Goal: Feedback & Contribution: Leave review/rating

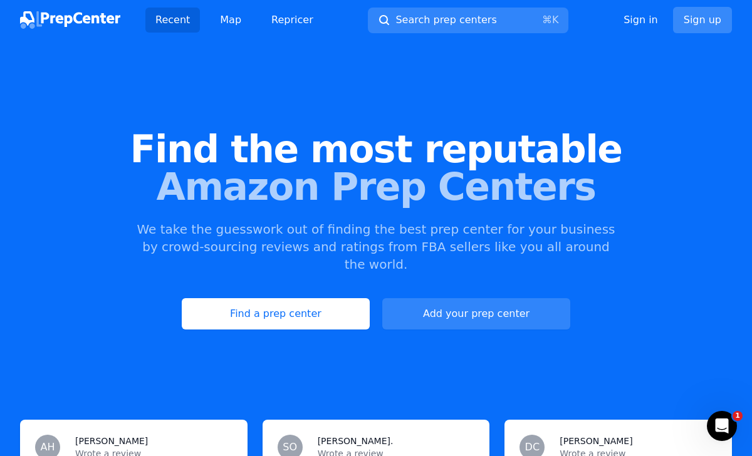
click at [723, 15] on link "Sign up" at bounding box center [702, 20] width 59 height 26
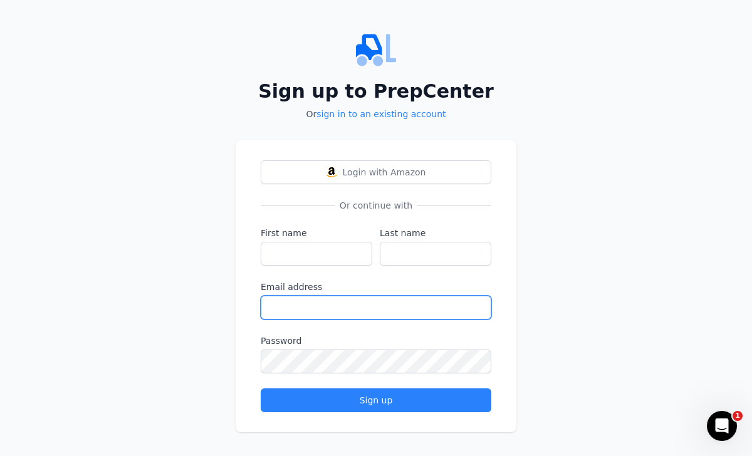
click at [351, 316] on input "Email address" at bounding box center [376, 308] width 230 height 24
paste input "[EMAIL_ADDRESS][DOMAIN_NAME]"
type input "[EMAIL_ADDRESS][DOMAIN_NAME]"
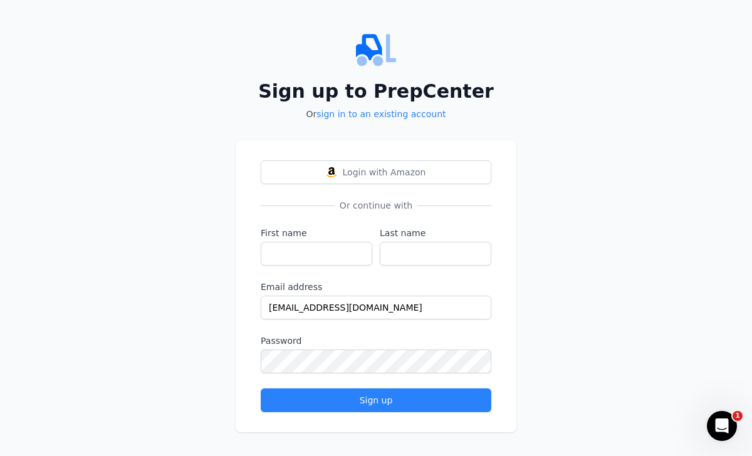
click at [296, 266] on form "First name Last name Email address [EMAIL_ADDRESS][DOMAIN_NAME] Password Sign up" at bounding box center [376, 319] width 230 height 185
click at [296, 254] on input "First name" at bounding box center [316, 254] width 111 height 24
type input "[PERSON_NAME]"
type input "Banks"
click at [305, 252] on input "[PERSON_NAME]" at bounding box center [316, 254] width 111 height 24
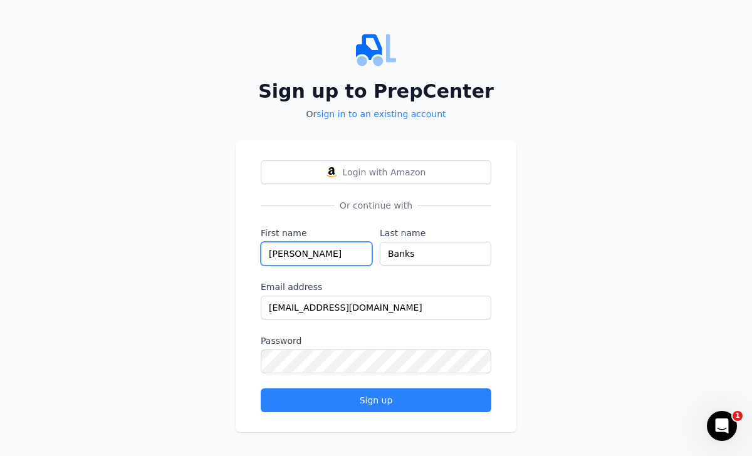
click at [305, 252] on input "[PERSON_NAME]" at bounding box center [316, 254] width 111 height 24
type input "[PERSON_NAME]"
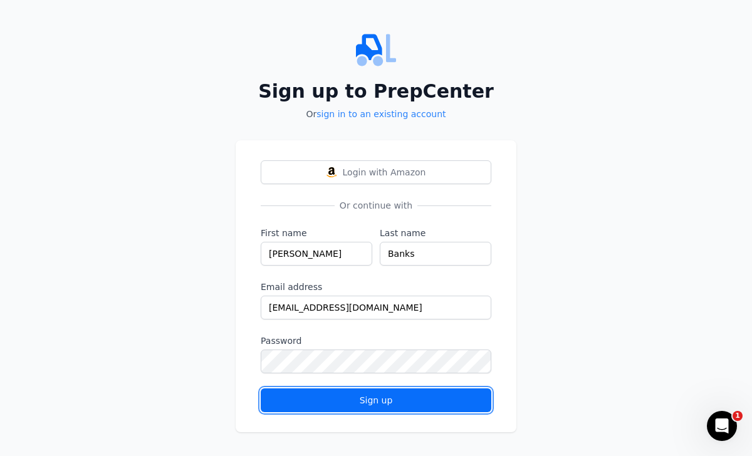
click at [317, 406] on button "Sign up" at bounding box center [376, 400] width 230 height 24
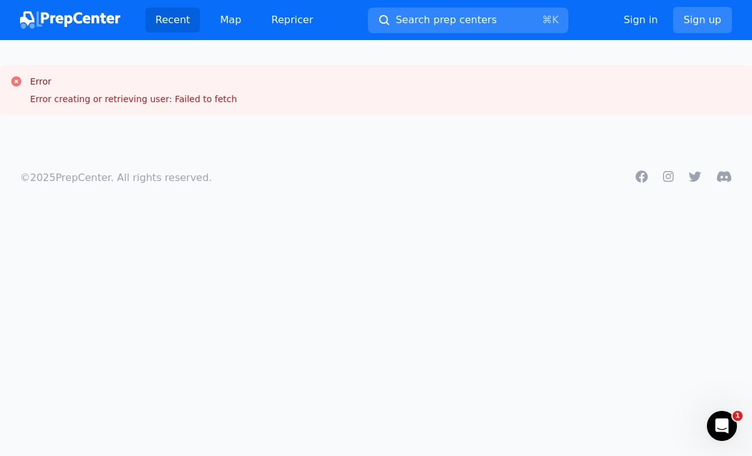
click at [27, 14] on img at bounding box center [70, 20] width 100 height 18
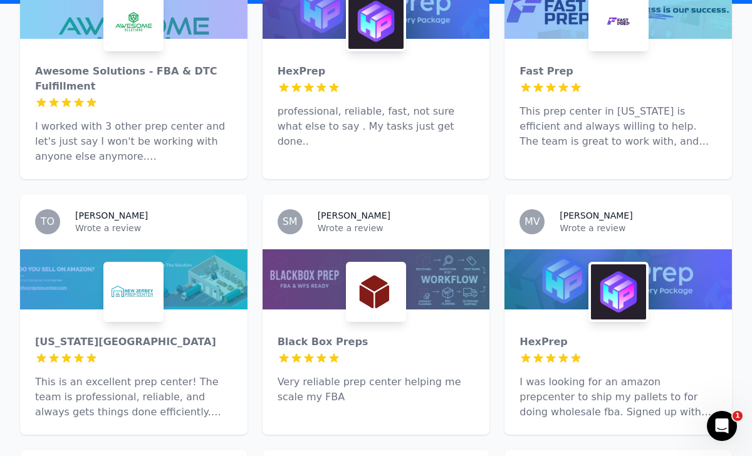
scroll to position [532, 0]
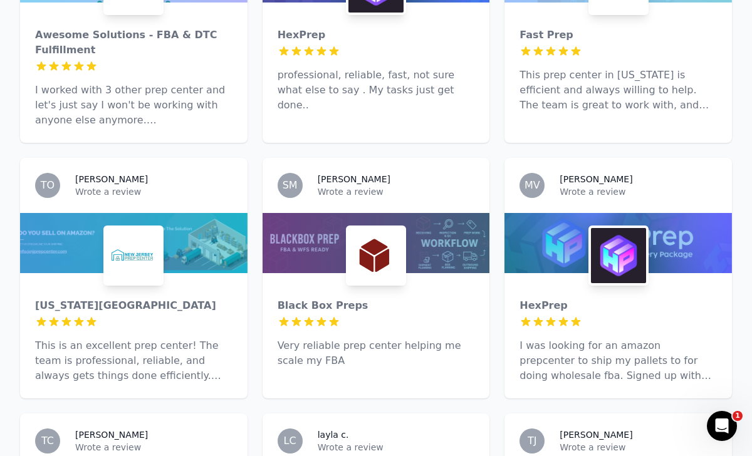
click at [396, 228] on img at bounding box center [375, 255] width 55 height 55
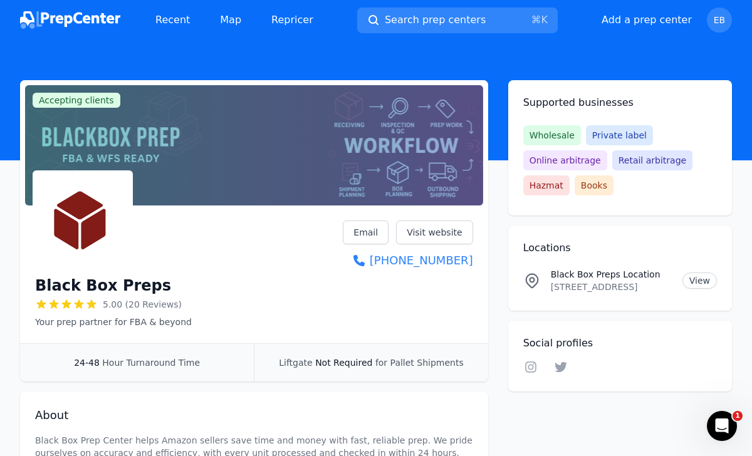
click at [97, 16] on img at bounding box center [70, 20] width 100 height 18
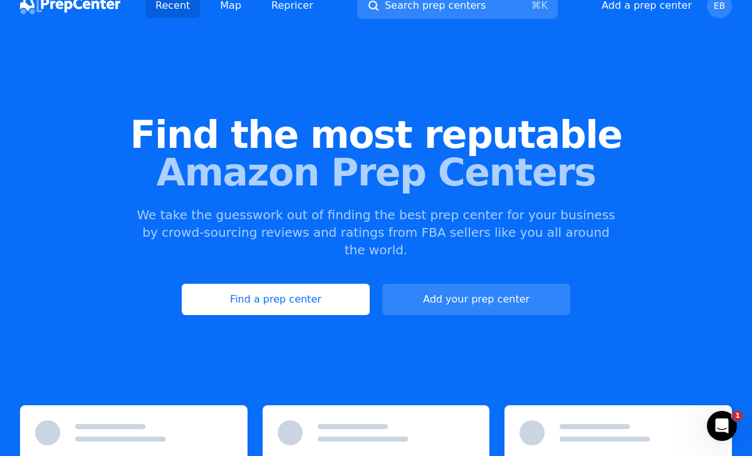
scroll to position [316, 0]
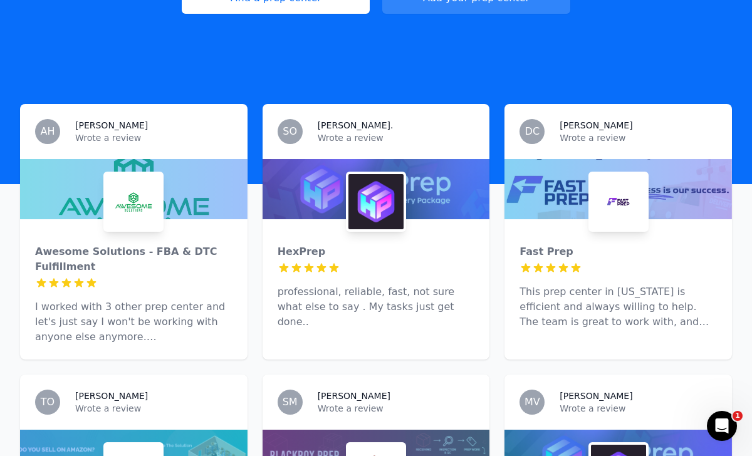
click at [127, 277] on div at bounding box center [133, 283] width 197 height 13
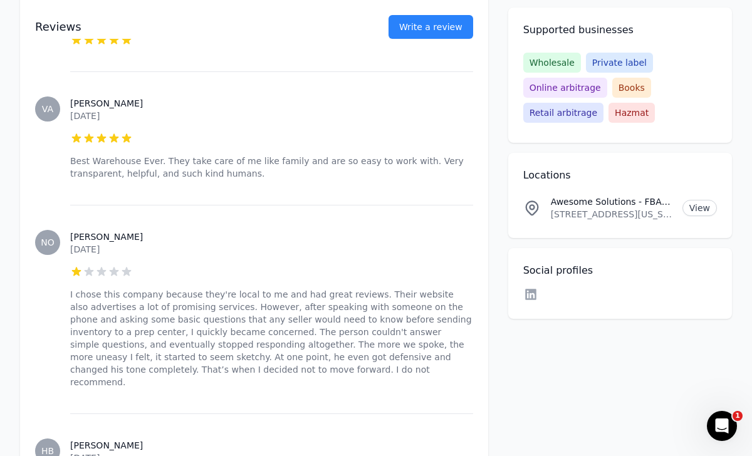
scroll to position [1309, 0]
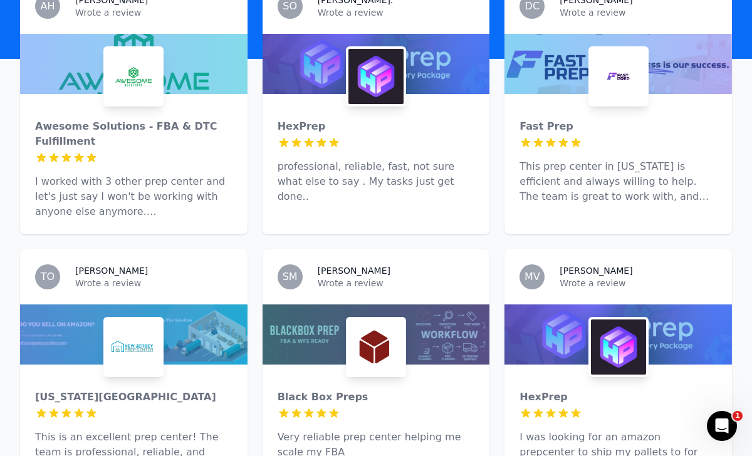
scroll to position [529, 0]
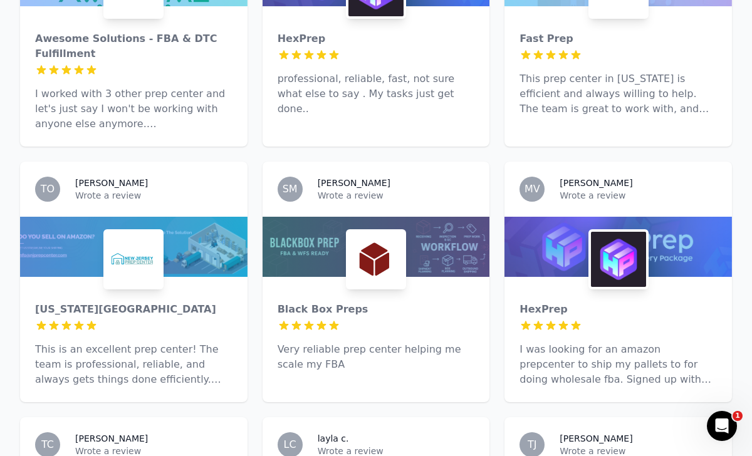
click at [328, 281] on div "Black Box Preps 5 out of 5 stars Very reliable prep center helping me scale my …" at bounding box center [375, 332] width 227 height 110
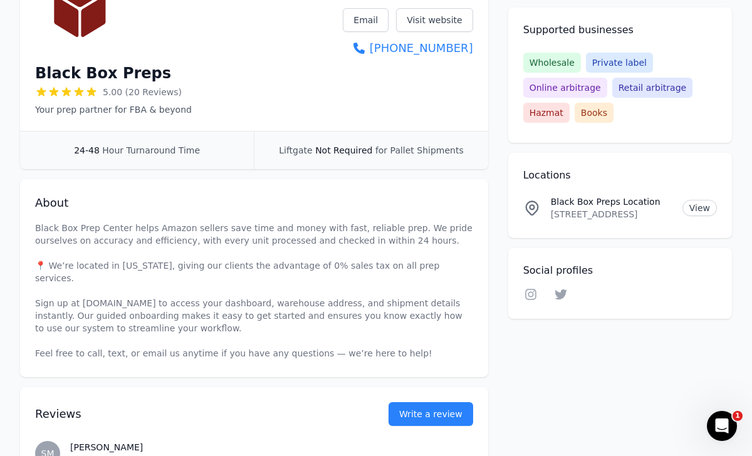
scroll to position [284, 0]
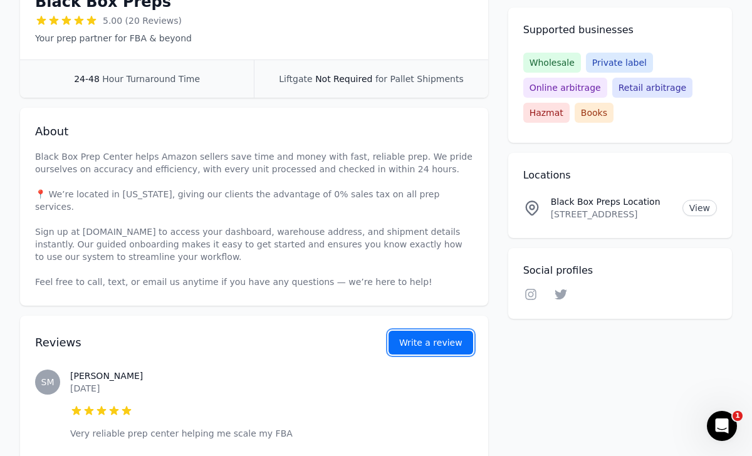
click at [432, 336] on button "Write a review" at bounding box center [430, 343] width 85 height 24
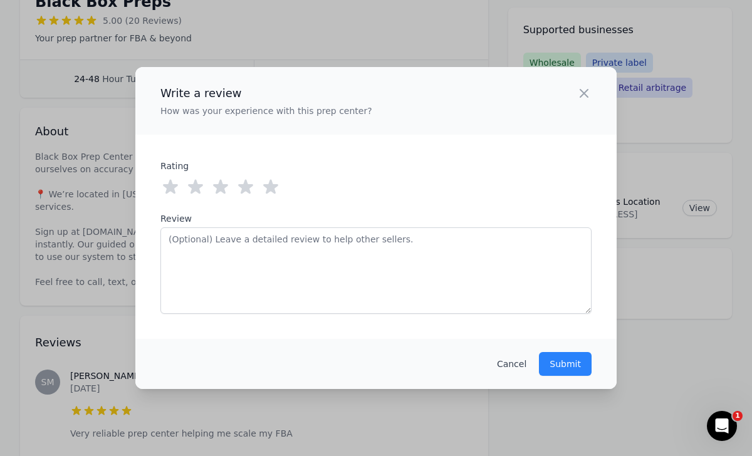
click at [272, 186] on icon at bounding box center [270, 187] width 15 height 14
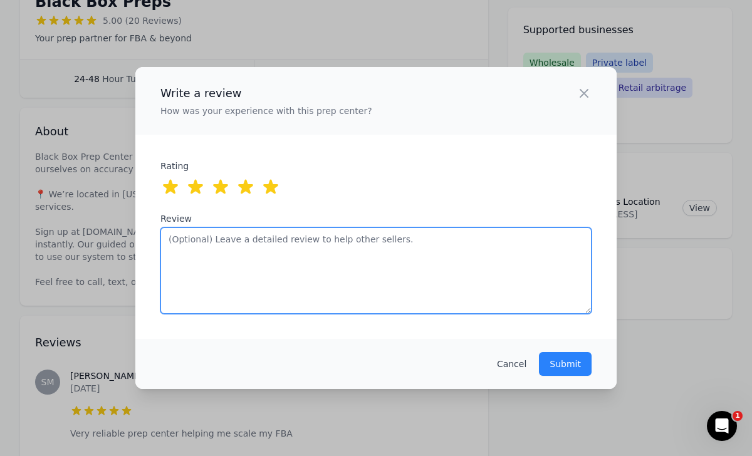
click at [272, 253] on textarea "Review" at bounding box center [375, 270] width 431 height 86
type textarea "The team"
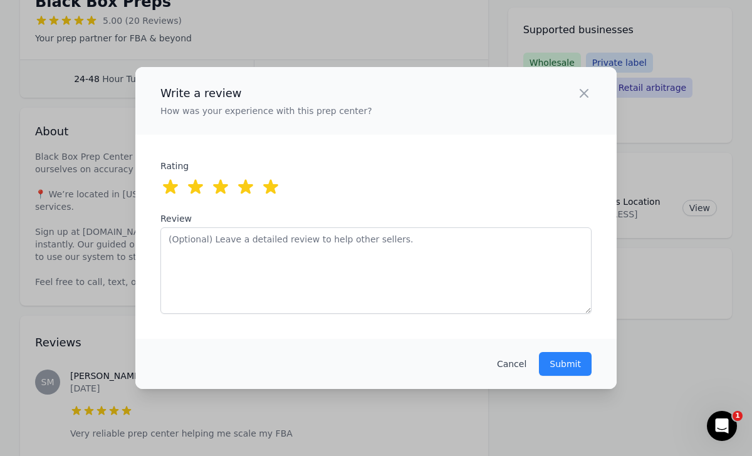
click at [135, 284] on div "Write a review How was your experience with this prep center? Close panel ratin…" at bounding box center [376, 228] width 752 height 456
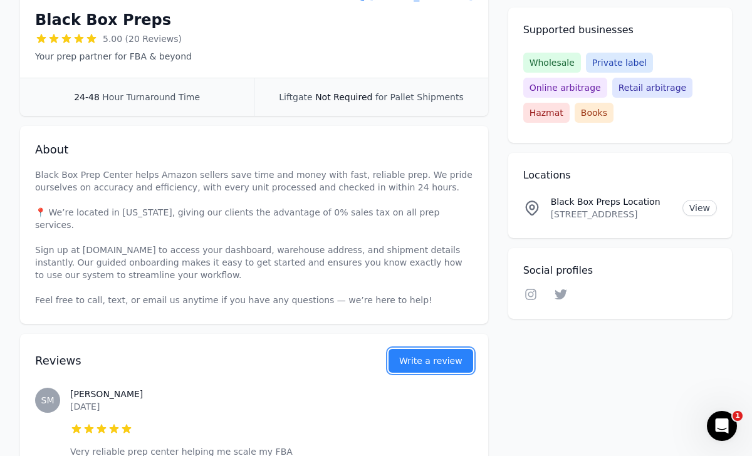
scroll to position [349, 0]
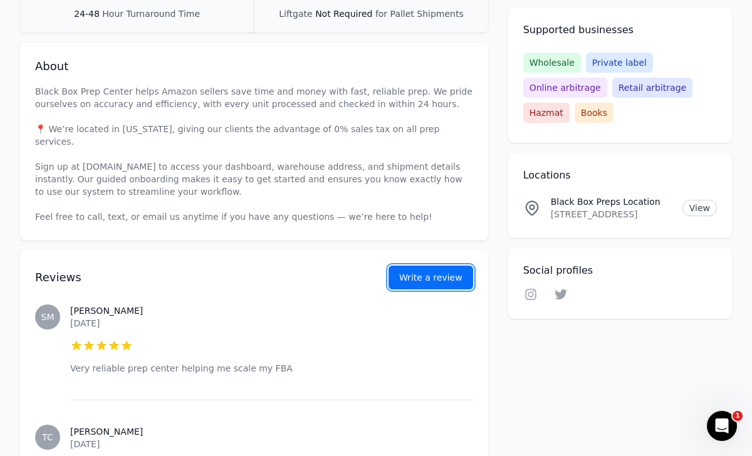
click at [406, 266] on button "Write a review" at bounding box center [430, 278] width 85 height 24
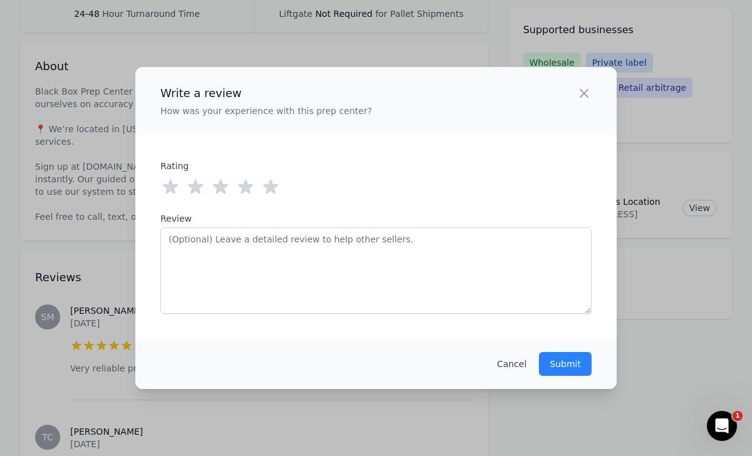
click at [277, 189] on icon at bounding box center [271, 187] width 20 height 20
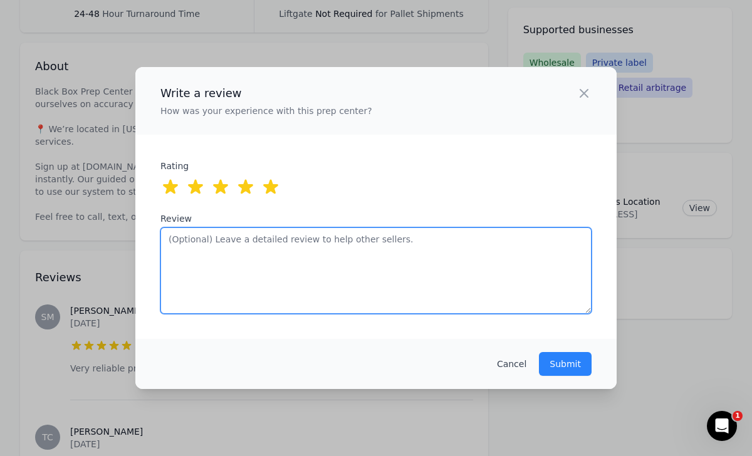
click at [294, 253] on textarea "Review" at bounding box center [375, 270] width 431 height 86
drag, startPoint x: 500, startPoint y: 238, endPoint x: 292, endPoint y: 239, distance: 208.6
click at [292, 239] on textarea "Very reliable prep center been slowly scaling with them for the past few months" at bounding box center [375, 270] width 431 height 86
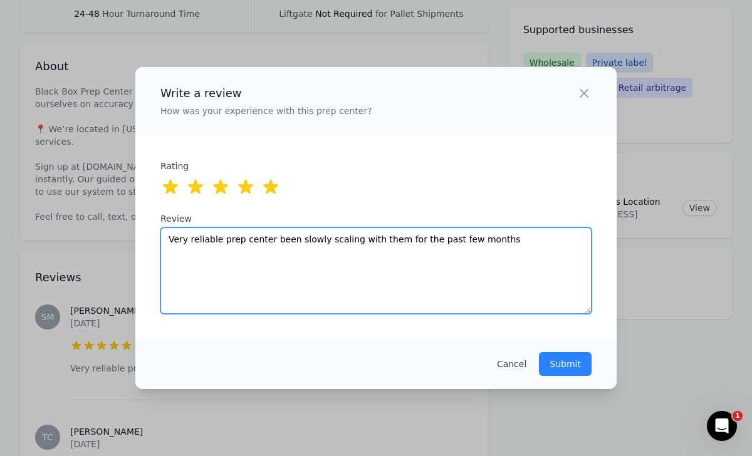
click at [292, 239] on textarea "Very reliable prep center been slowly scaling with them for the past few months" at bounding box center [375, 270] width 431 height 86
click at [292, 240] on textarea "Very reliable prep center been slowly scaling with them for the past few months" at bounding box center [375, 270] width 431 height 86
type textarea "Very reliable prep center been slowly scaling with them for the past few months"
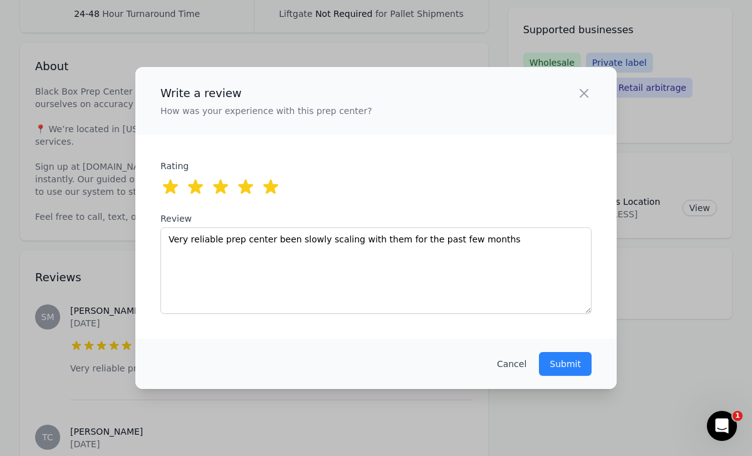
click at [140, 161] on div "Write a review How was your experience with this prep center? Close panel ratin…" at bounding box center [375, 228] width 481 height 322
click at [125, 178] on div "Write a review How was your experience with this prep center? Close panel ratin…" at bounding box center [376, 228] width 752 height 456
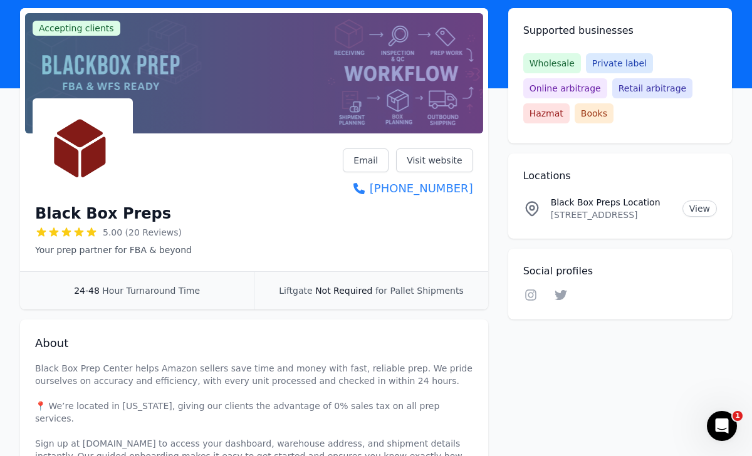
scroll to position [168, 0]
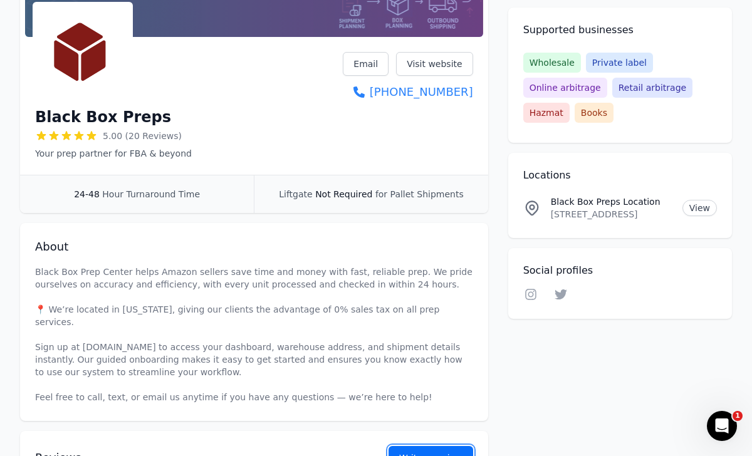
click at [401, 448] on button "Write a review" at bounding box center [430, 458] width 85 height 24
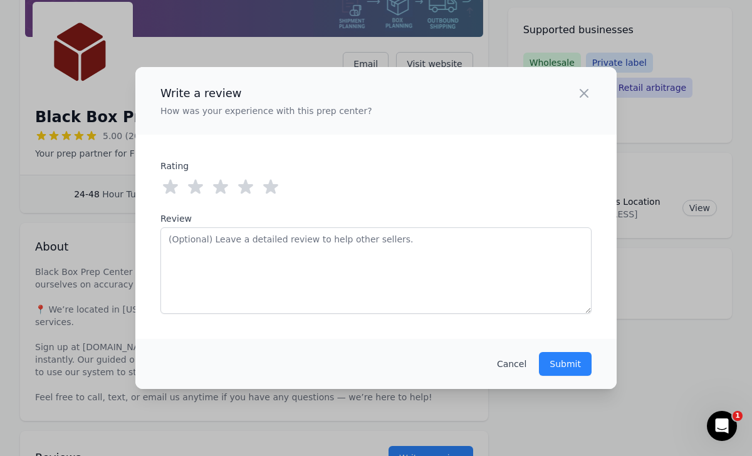
click at [274, 192] on icon at bounding box center [270, 187] width 15 height 14
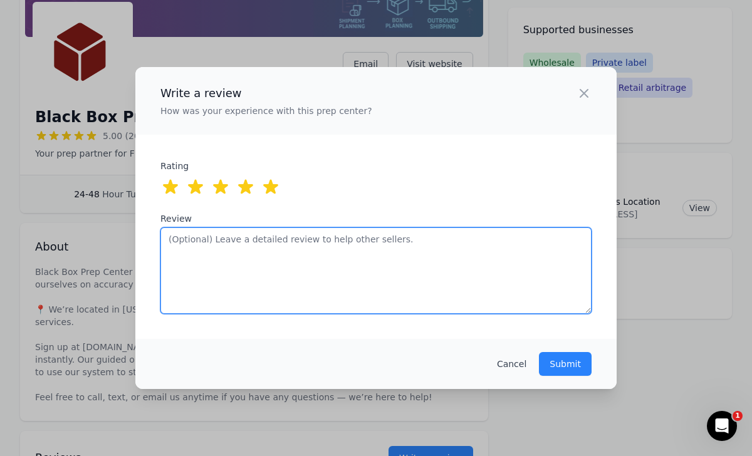
click at [283, 264] on textarea "Review" at bounding box center [375, 270] width 431 height 86
type textarea "Been"
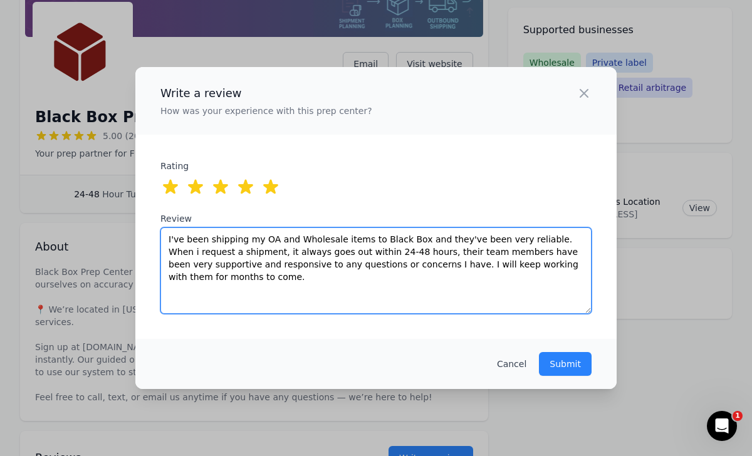
click at [271, 284] on textarea "I've been shipping my OA and Wholesale items to Black Box and they've been very…" at bounding box center [375, 270] width 431 height 86
drag, startPoint x: 271, startPoint y: 284, endPoint x: 426, endPoint y: 269, distance: 156.0
click at [426, 269] on textarea "I've been shipping my OA and Wholesale items to Black Box and they've been very…" at bounding box center [375, 270] width 431 height 86
type textarea "I've been shipping my OA and Wholesale items to Black Box and they've been very…"
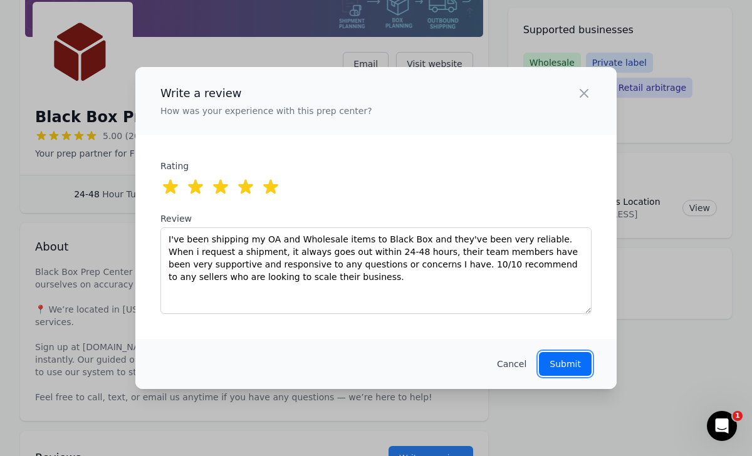
click at [557, 363] on p "Submit" at bounding box center [564, 364] width 31 height 13
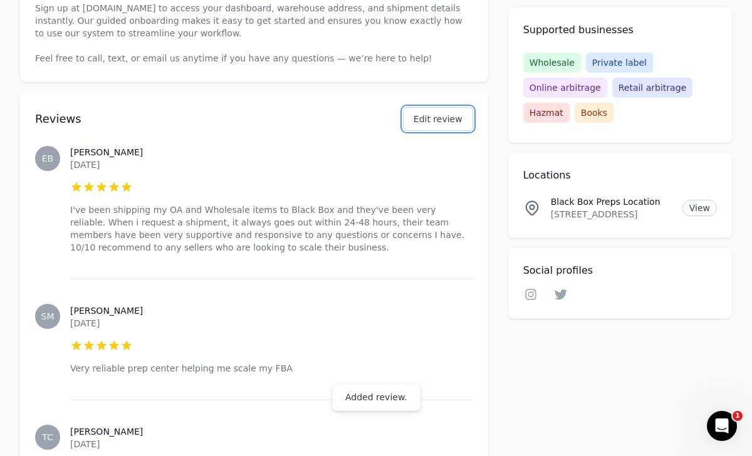
scroll to position [508, 0]
click at [393, 203] on p "I've been shipping my OA and Wholesale items to Black Box and they've been very…" at bounding box center [271, 228] width 403 height 50
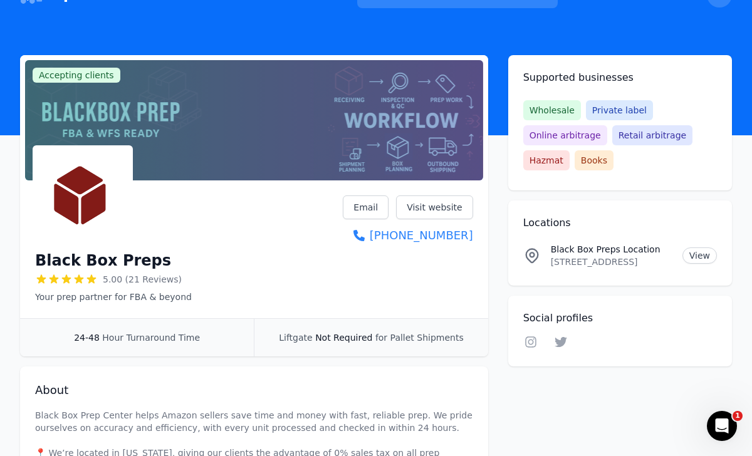
scroll to position [0, 0]
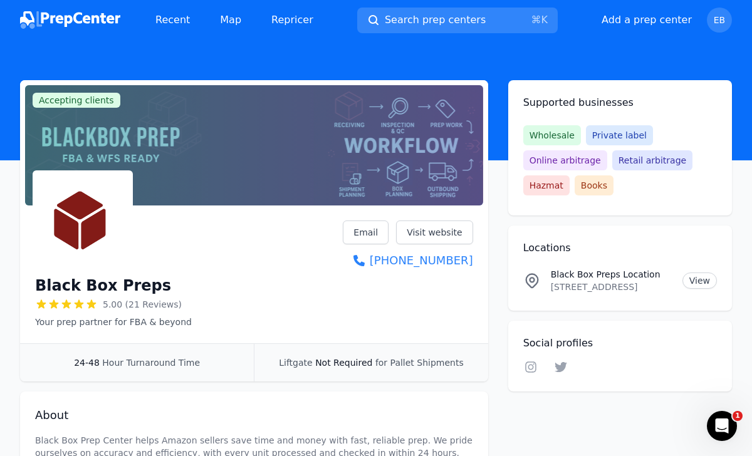
click at [71, 15] on img at bounding box center [70, 20] width 100 height 18
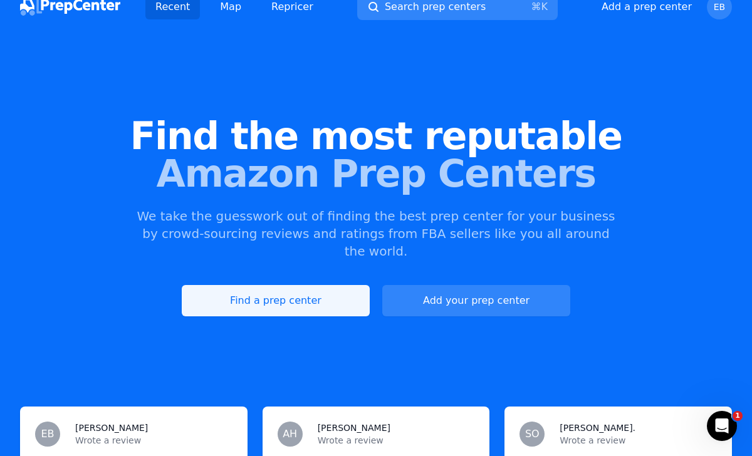
scroll to position [259, 0]
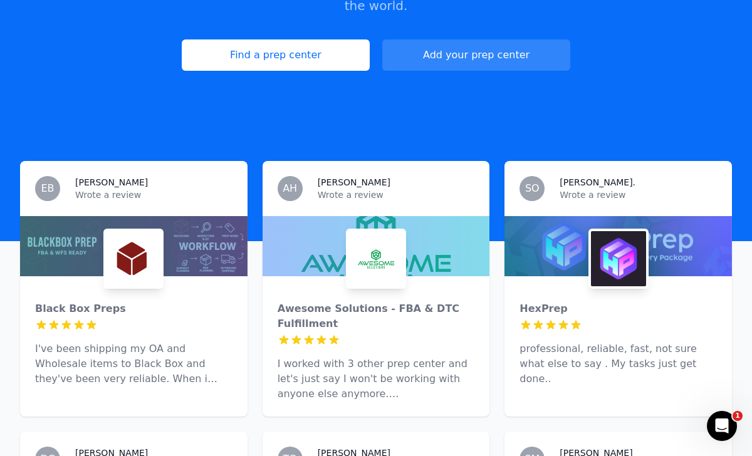
click at [96, 176] on h3 "Elliot B." at bounding box center [111, 182] width 73 height 13
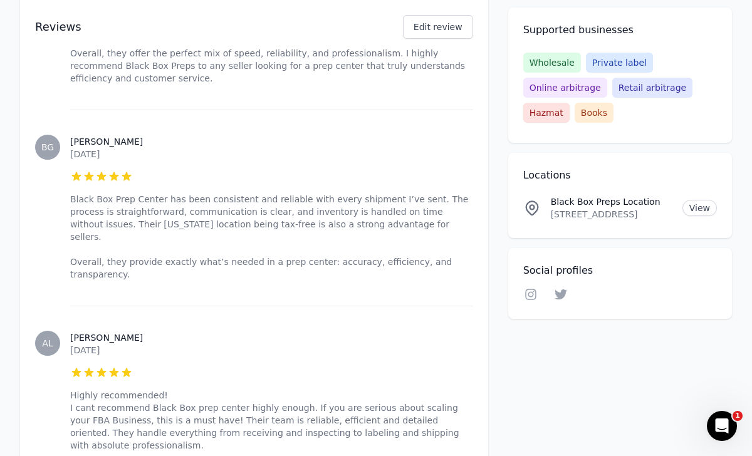
scroll to position [3604, 0]
